Goal: Task Accomplishment & Management: Use online tool/utility

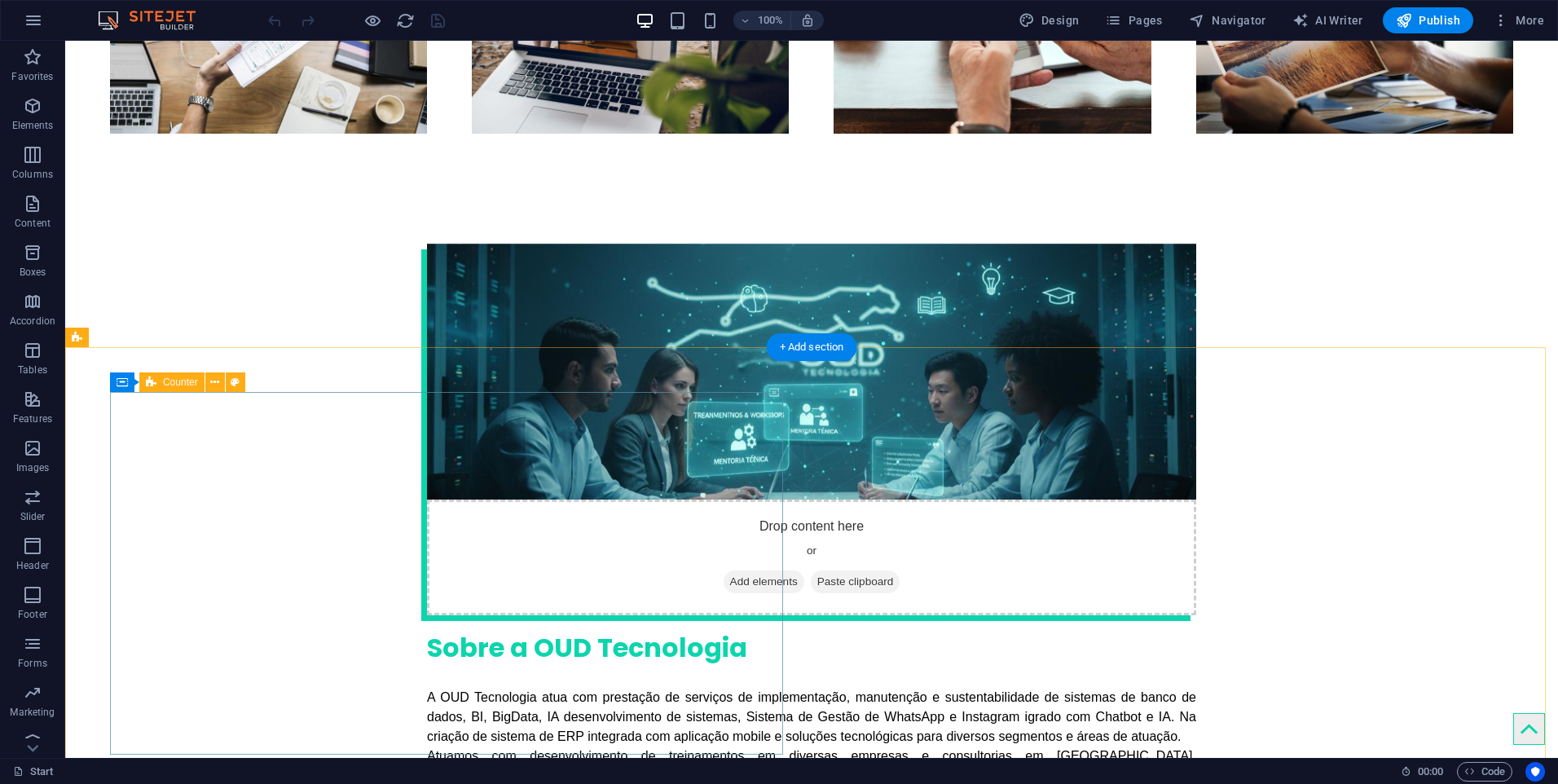
scroll to position [2851, 0]
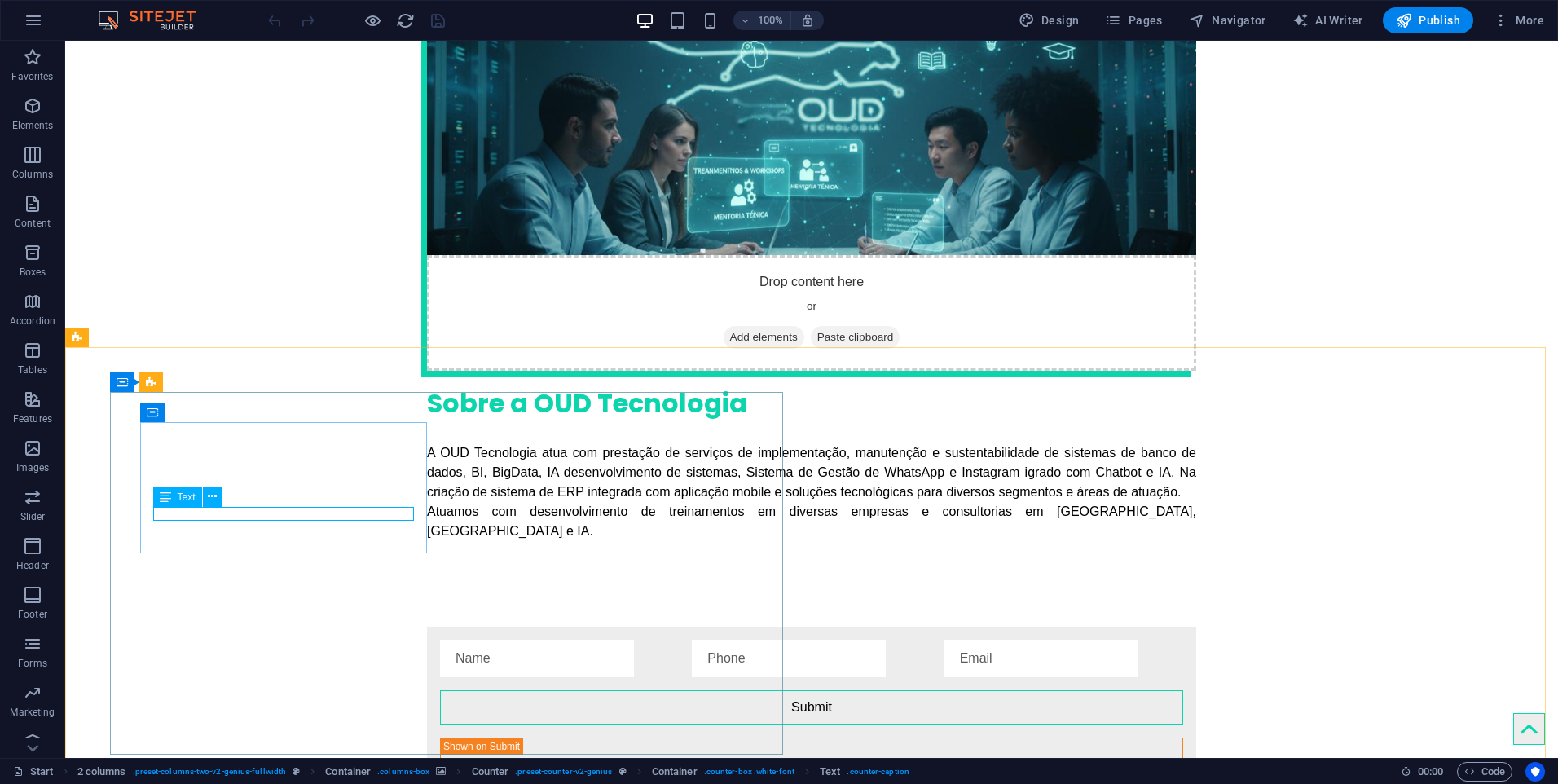
click at [181, 497] on span "Text" at bounding box center [187, 497] width 18 height 10
click at [214, 493] on icon at bounding box center [212, 496] width 9 height 17
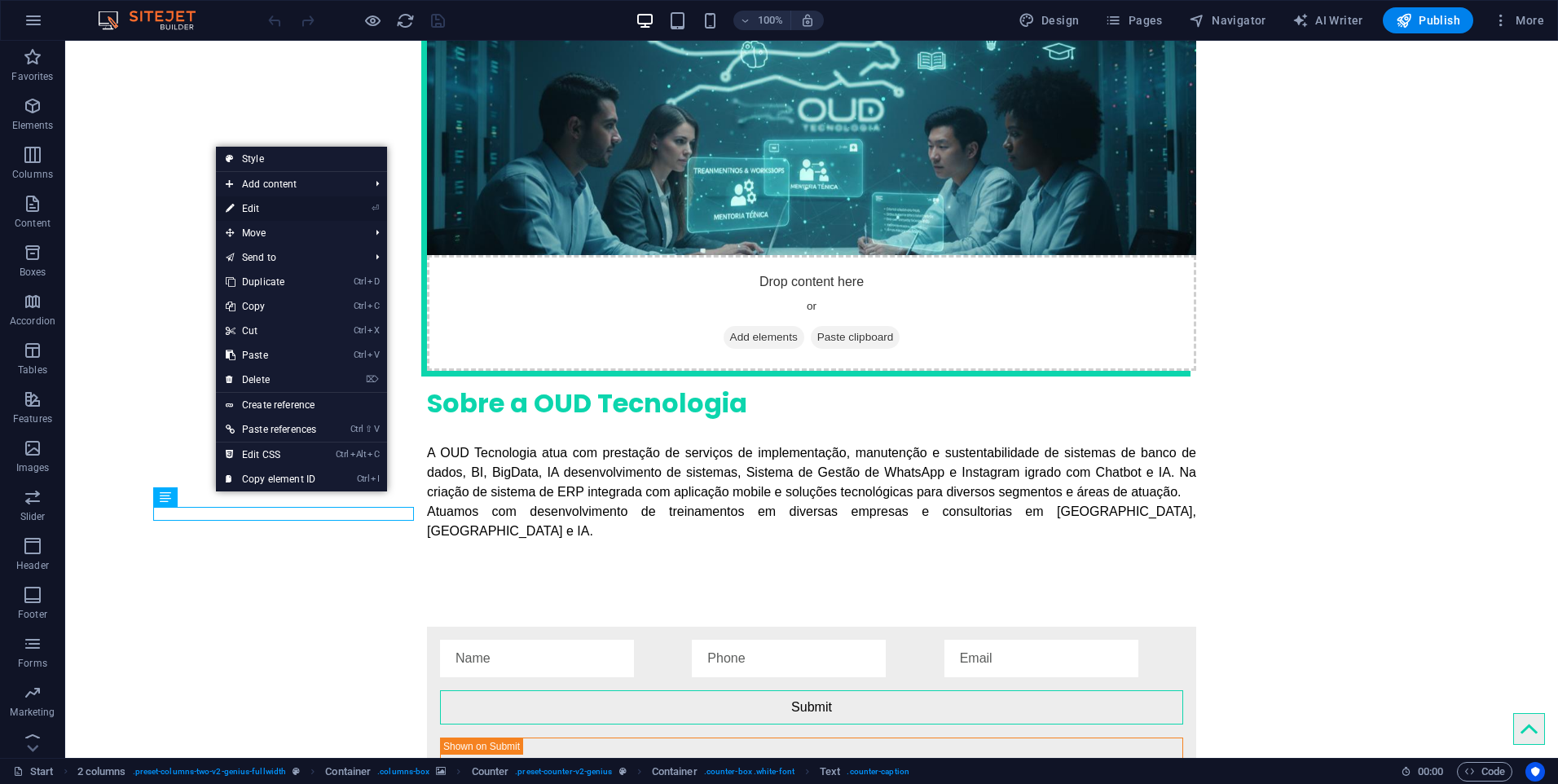
click at [283, 204] on link "⏎ Edit" at bounding box center [271, 208] width 110 height 24
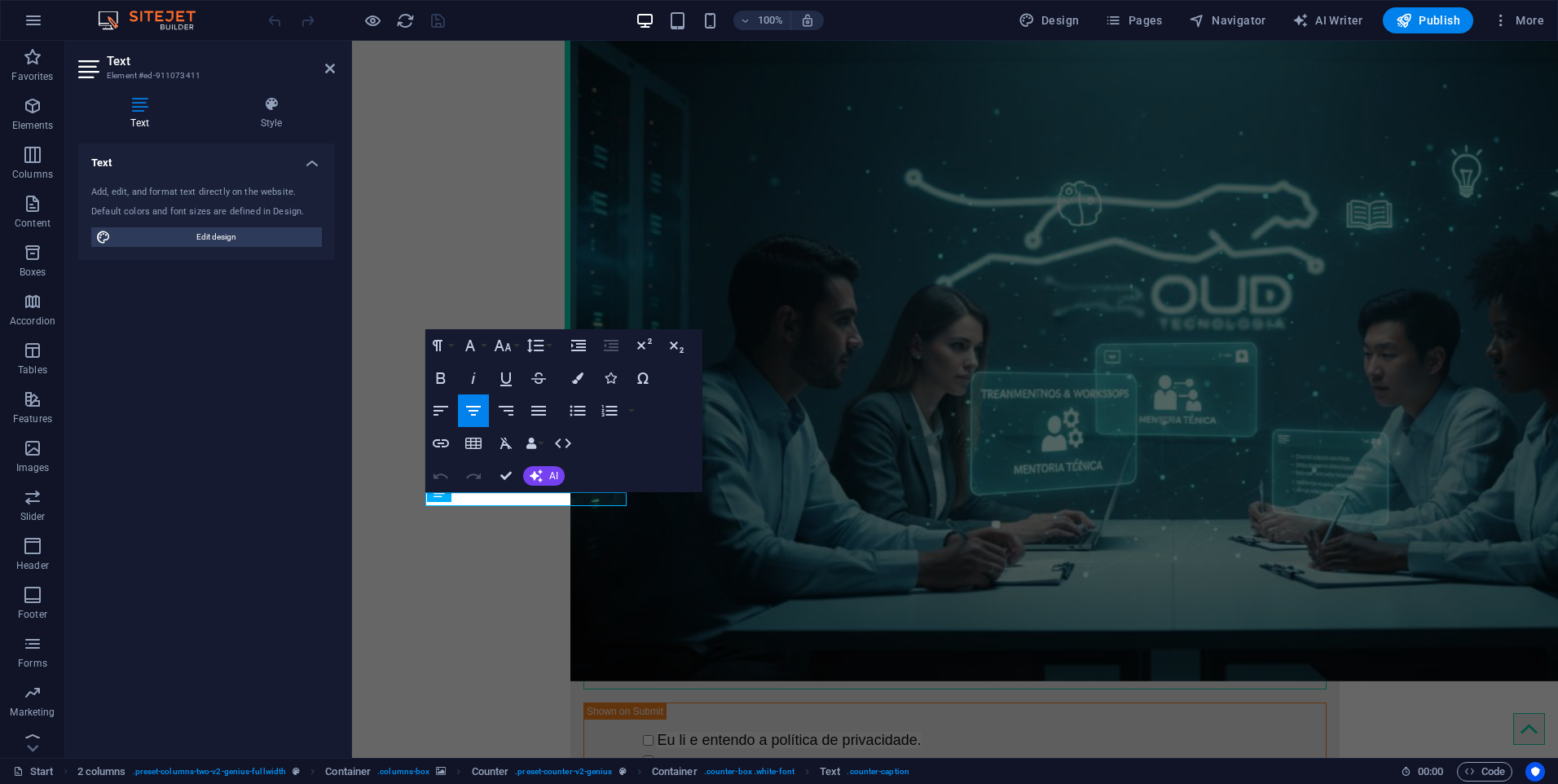
scroll to position [2771, 0]
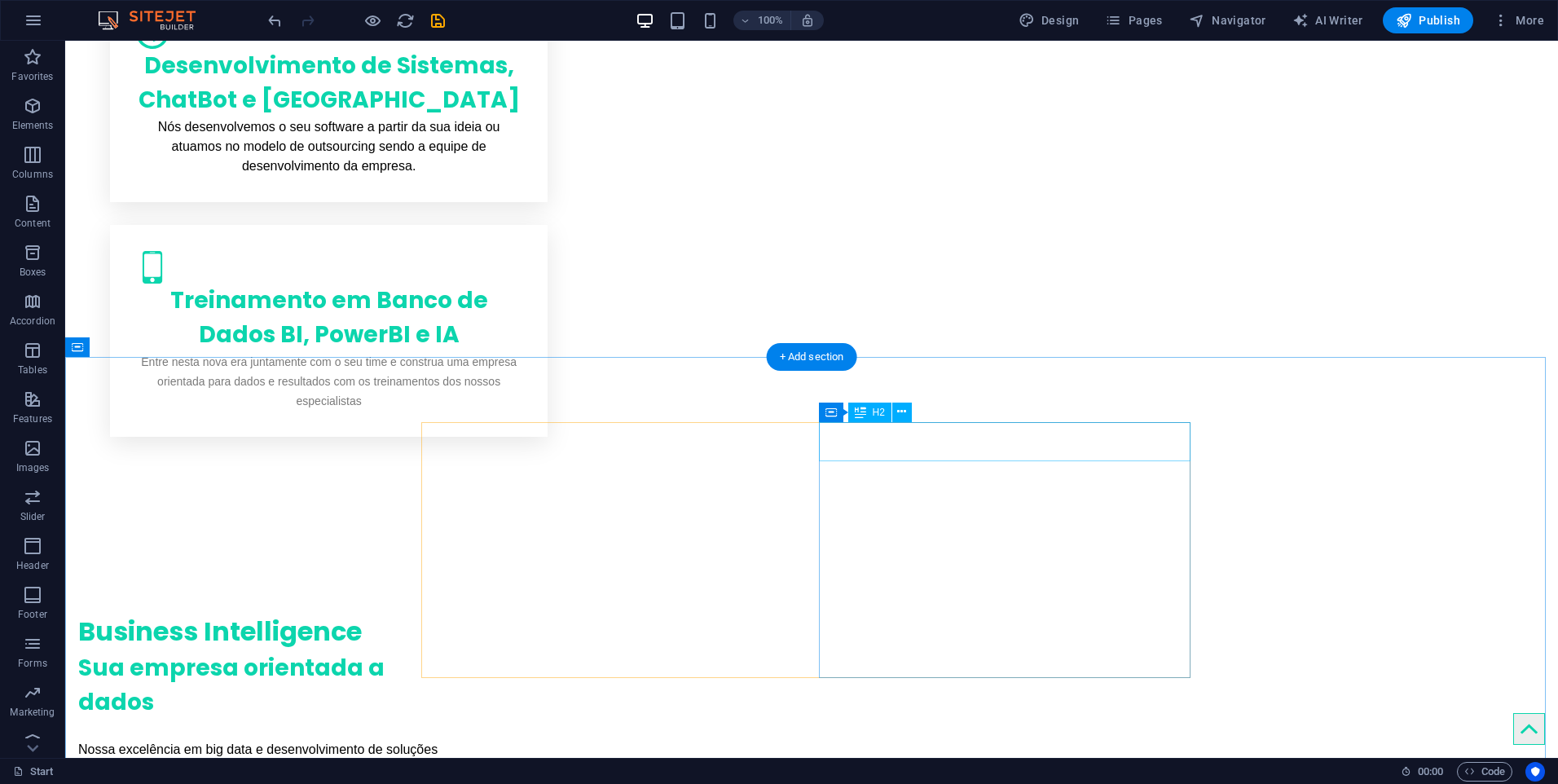
scroll to position [1679, 0]
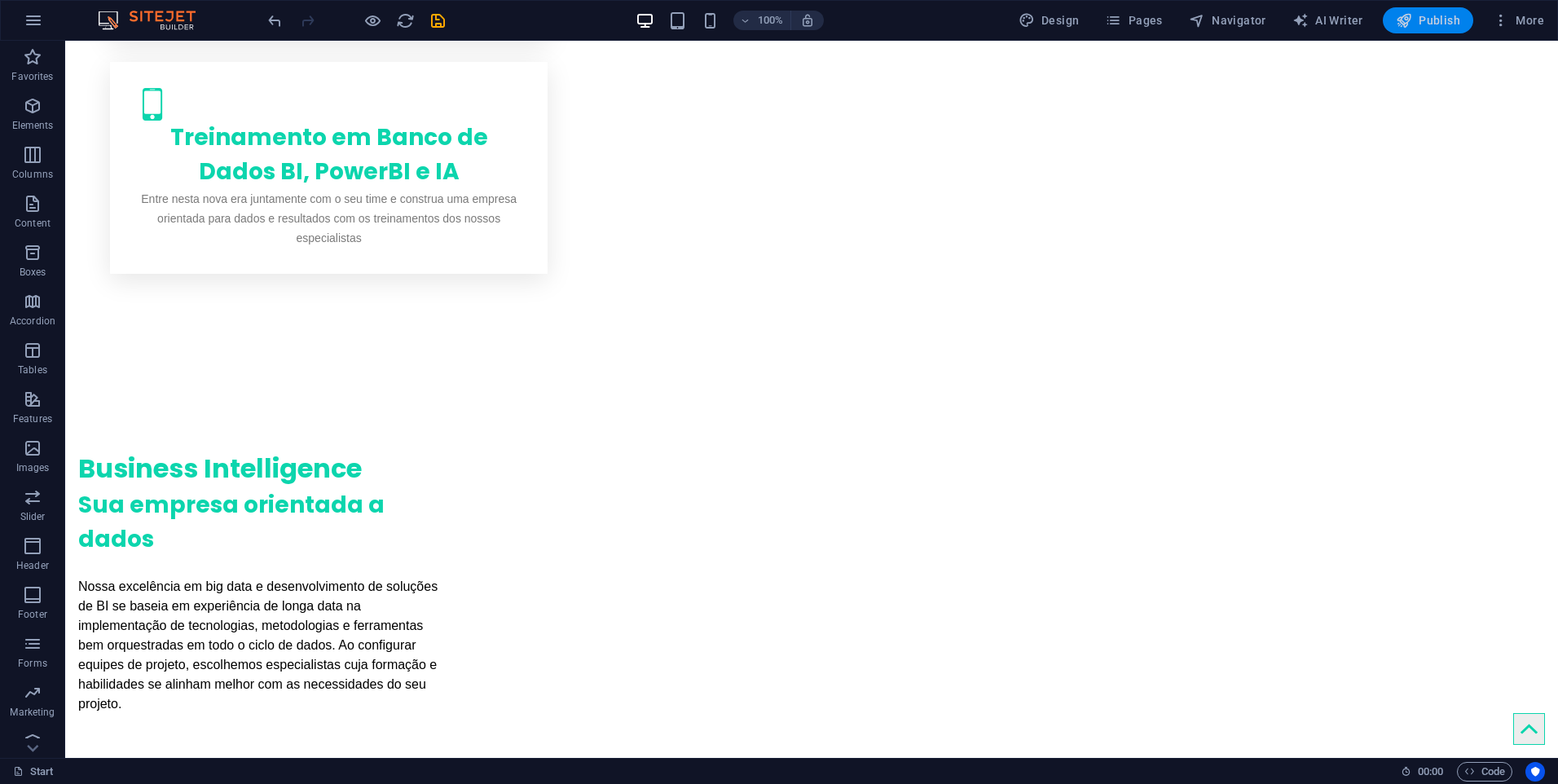
click at [1406, 21] on icon "button" at bounding box center [1404, 21] width 16 height 16
checkbox input "false"
